Goal: Navigation & Orientation: Find specific page/section

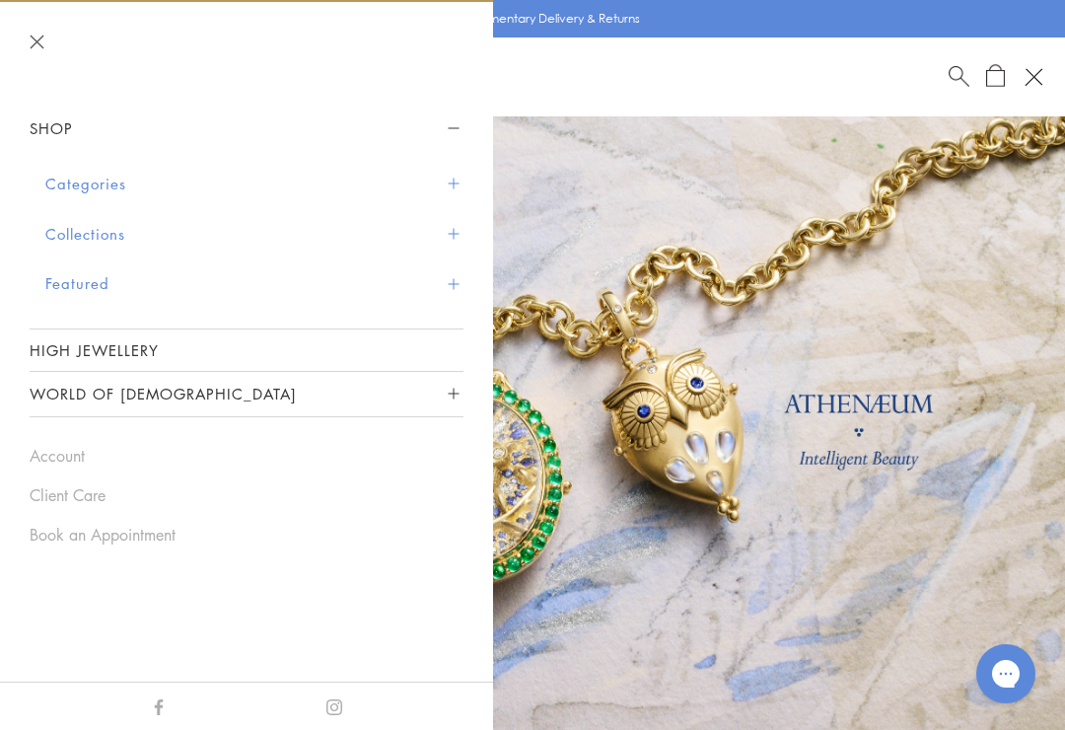
click at [72, 286] on button "Featured" at bounding box center [254, 283] width 418 height 50
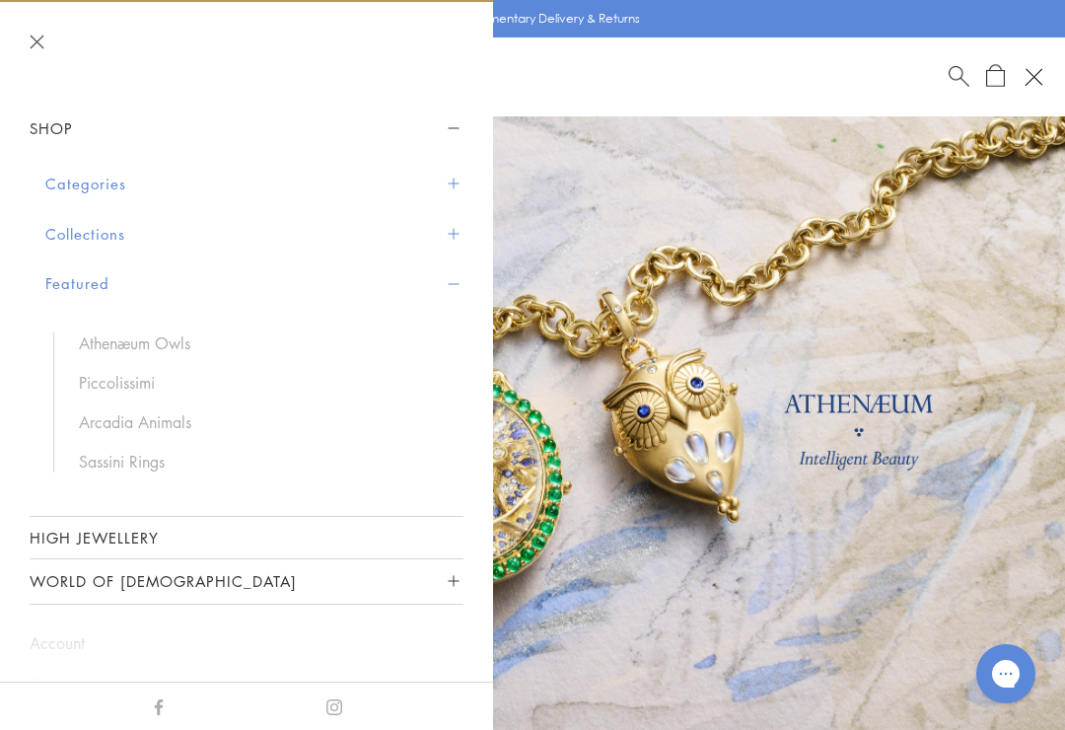
click at [75, 185] on button "Categories" at bounding box center [254, 184] width 418 height 50
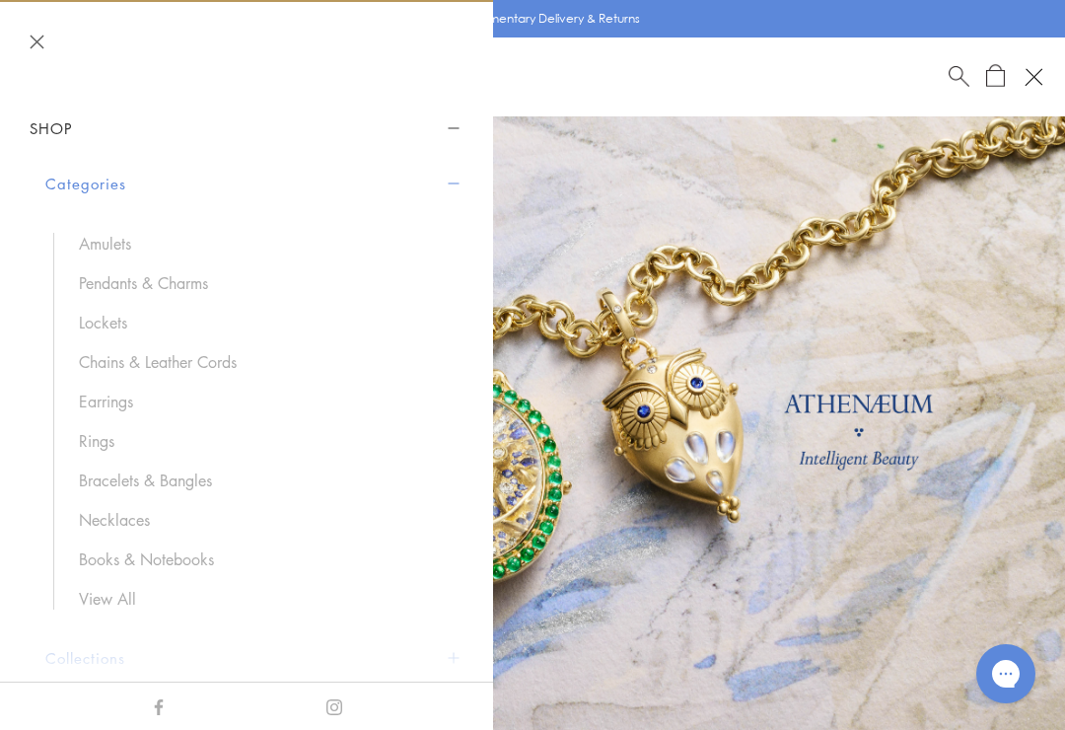
click at [100, 596] on link "View All" at bounding box center [261, 599] width 365 height 22
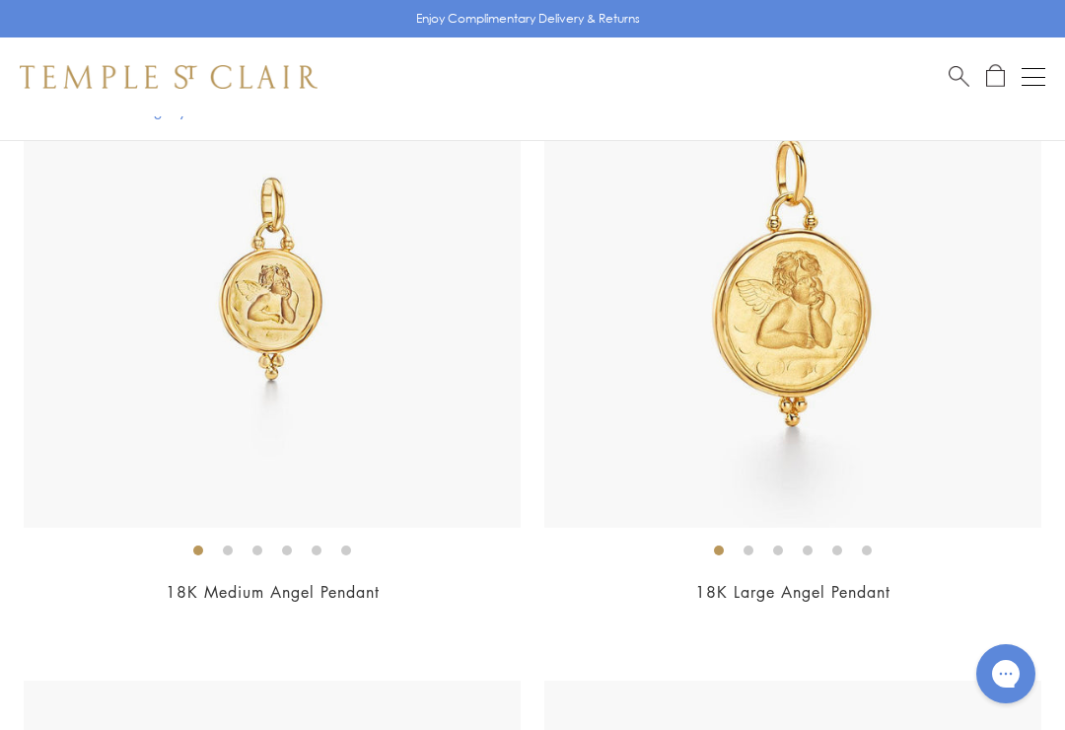
scroll to position [2247, 0]
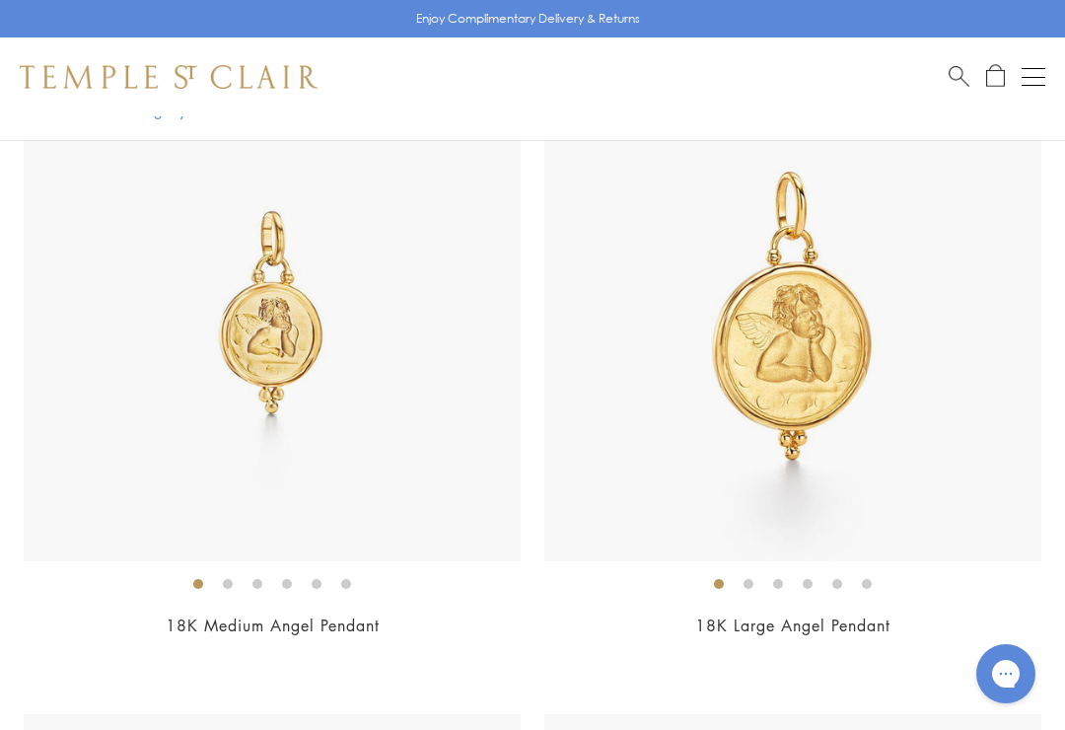
click at [1034, 72] on button "Open navigation" at bounding box center [1033, 77] width 24 height 24
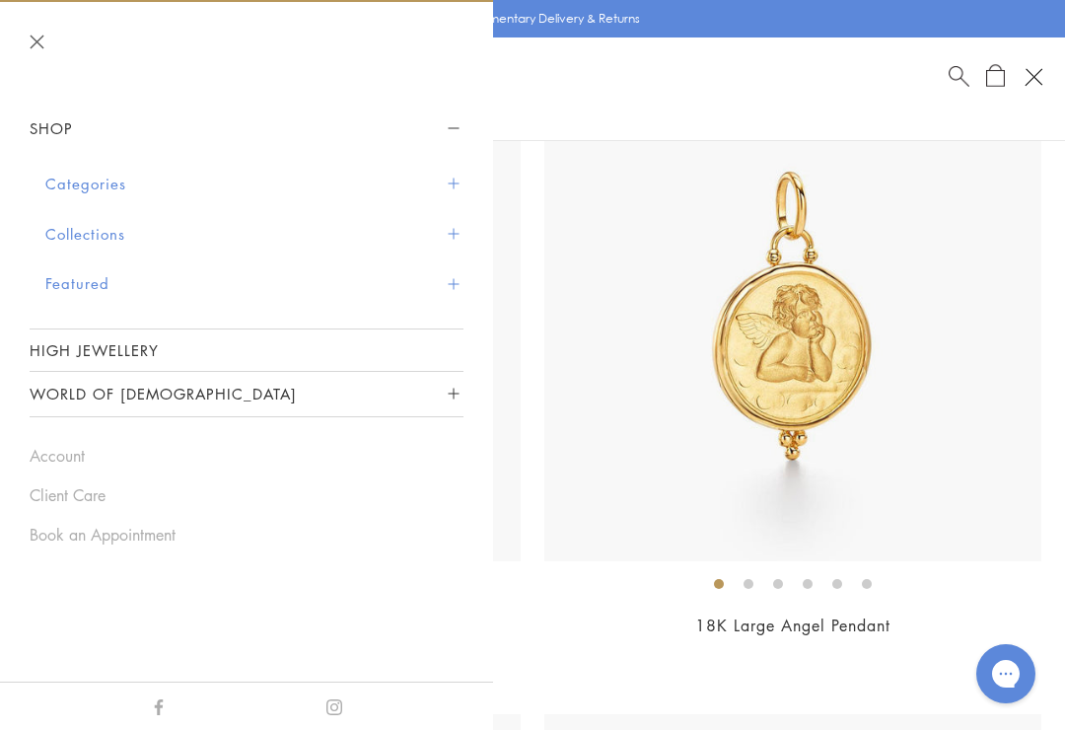
click at [124, 281] on button "Featured" at bounding box center [254, 283] width 418 height 50
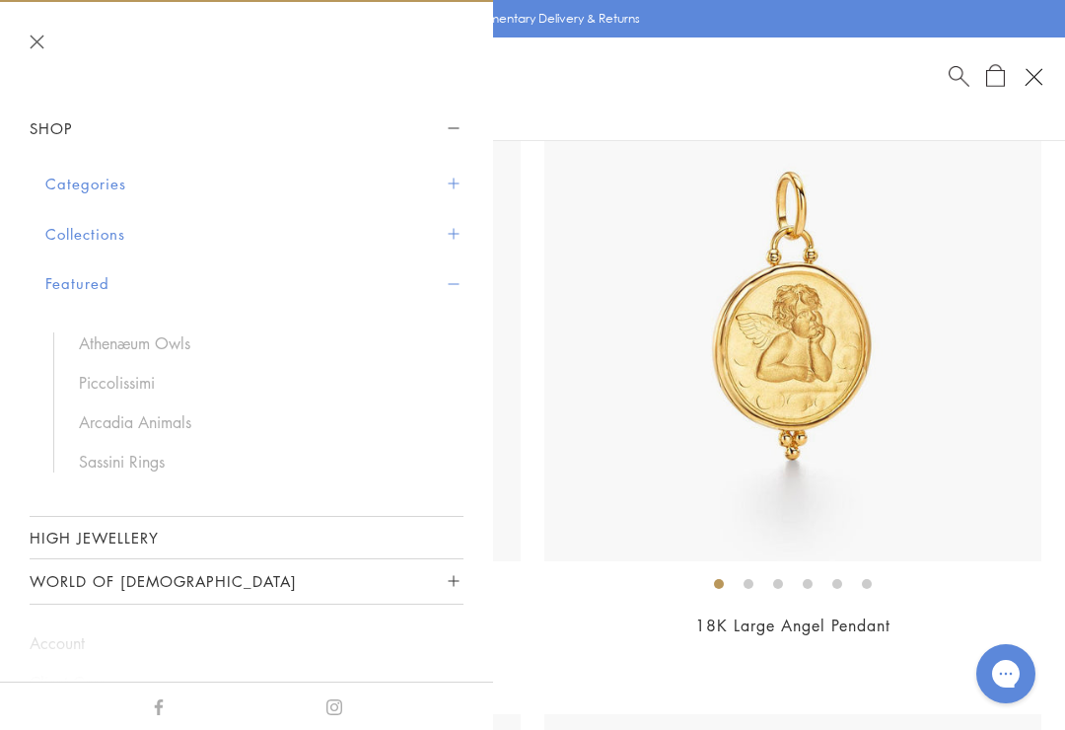
click at [94, 372] on link "Piccolissimi" at bounding box center [261, 383] width 365 height 22
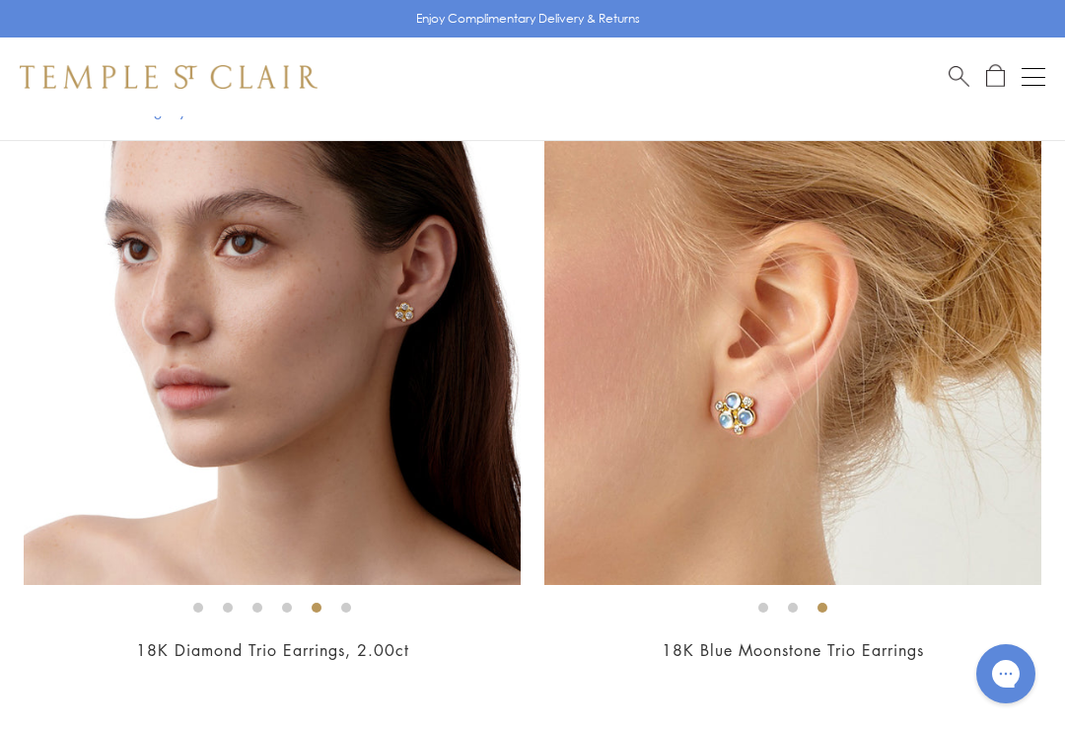
scroll to position [4895, 0]
click at [169, 449] on img at bounding box center [272, 337] width 497 height 497
